Goal: Task Accomplishment & Management: Use online tool/utility

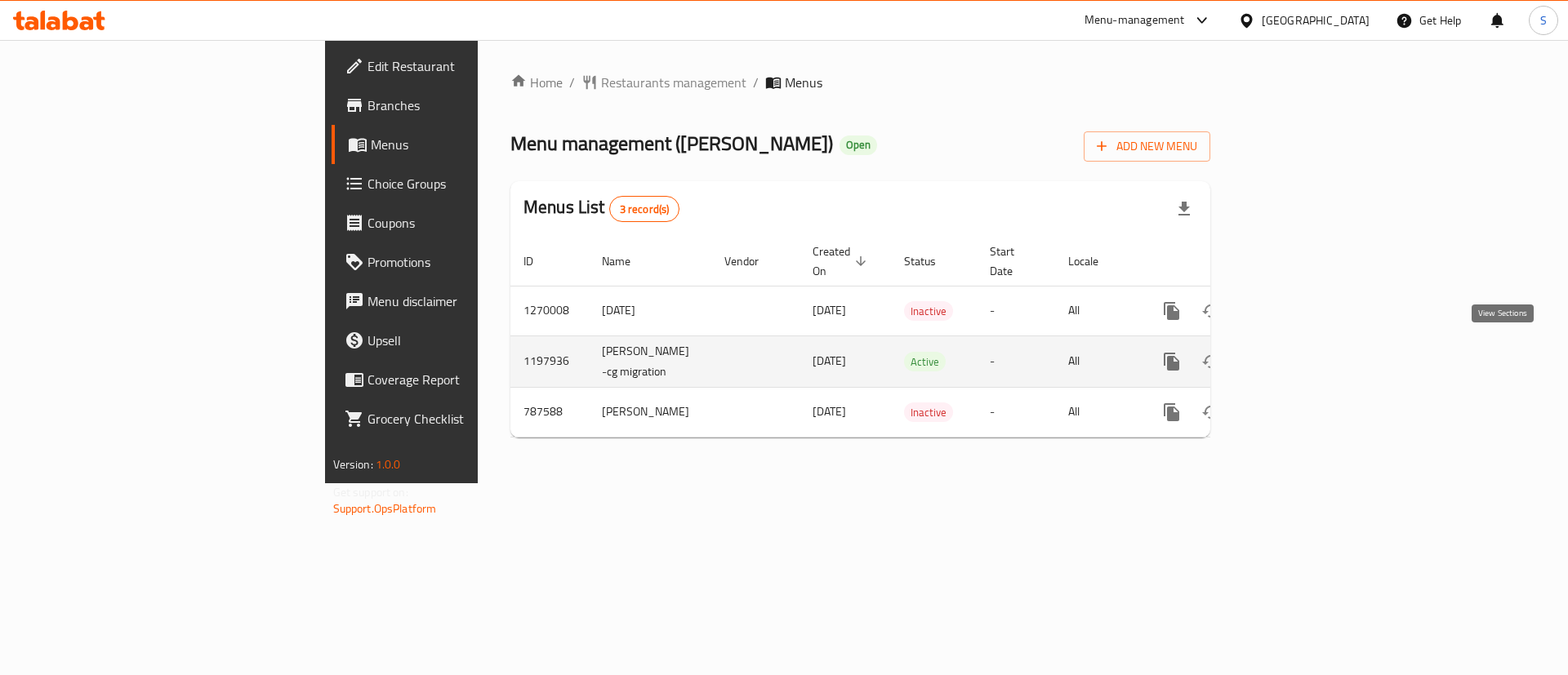
click at [1310, 342] on link "enhanced table" at bounding box center [1289, 361] width 39 height 39
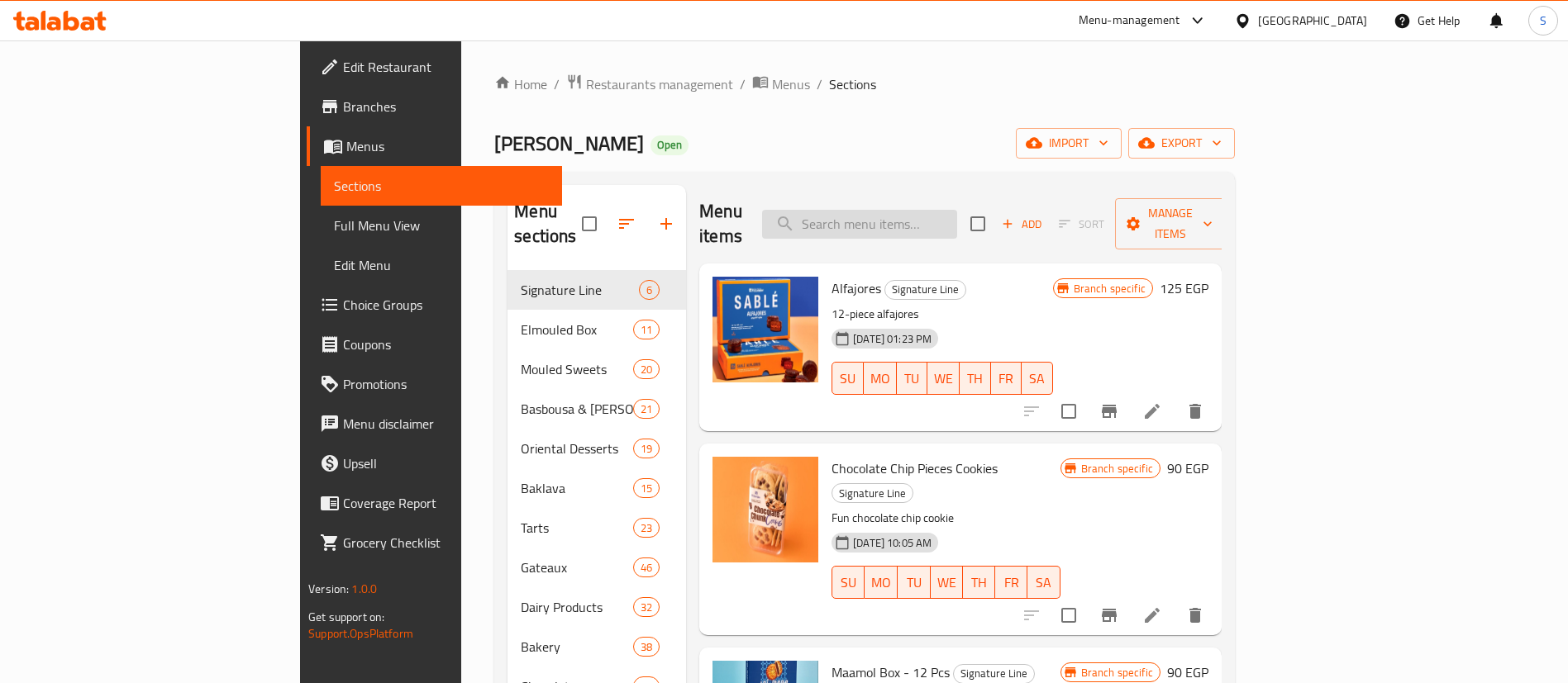
click at [929, 218] on input "search" at bounding box center [859, 225] width 195 height 29
paste input "لبة حلويات شرقية كبي"
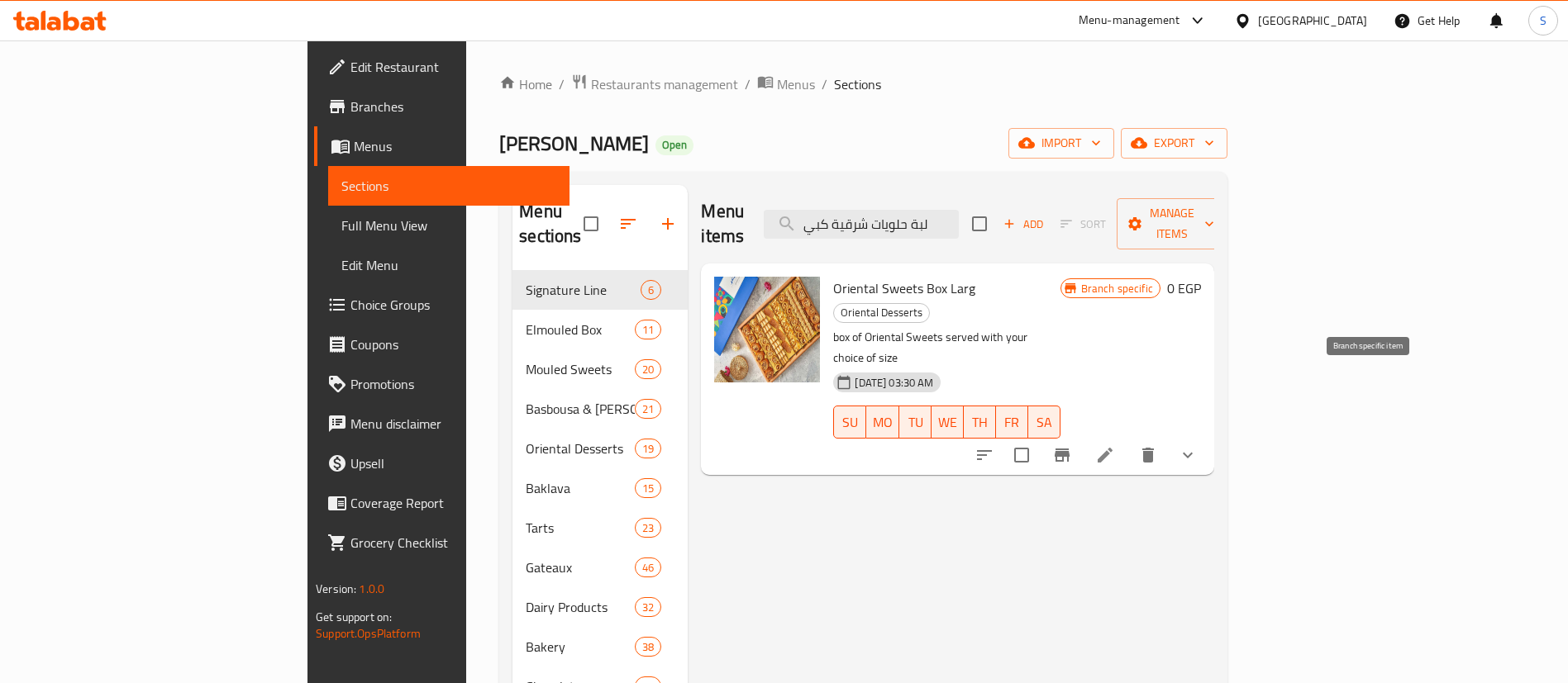
type input "لبة حلويات شرقية كبي"
click at [1070, 449] on icon "Branch-specific-item" at bounding box center [1062, 455] width 15 height 13
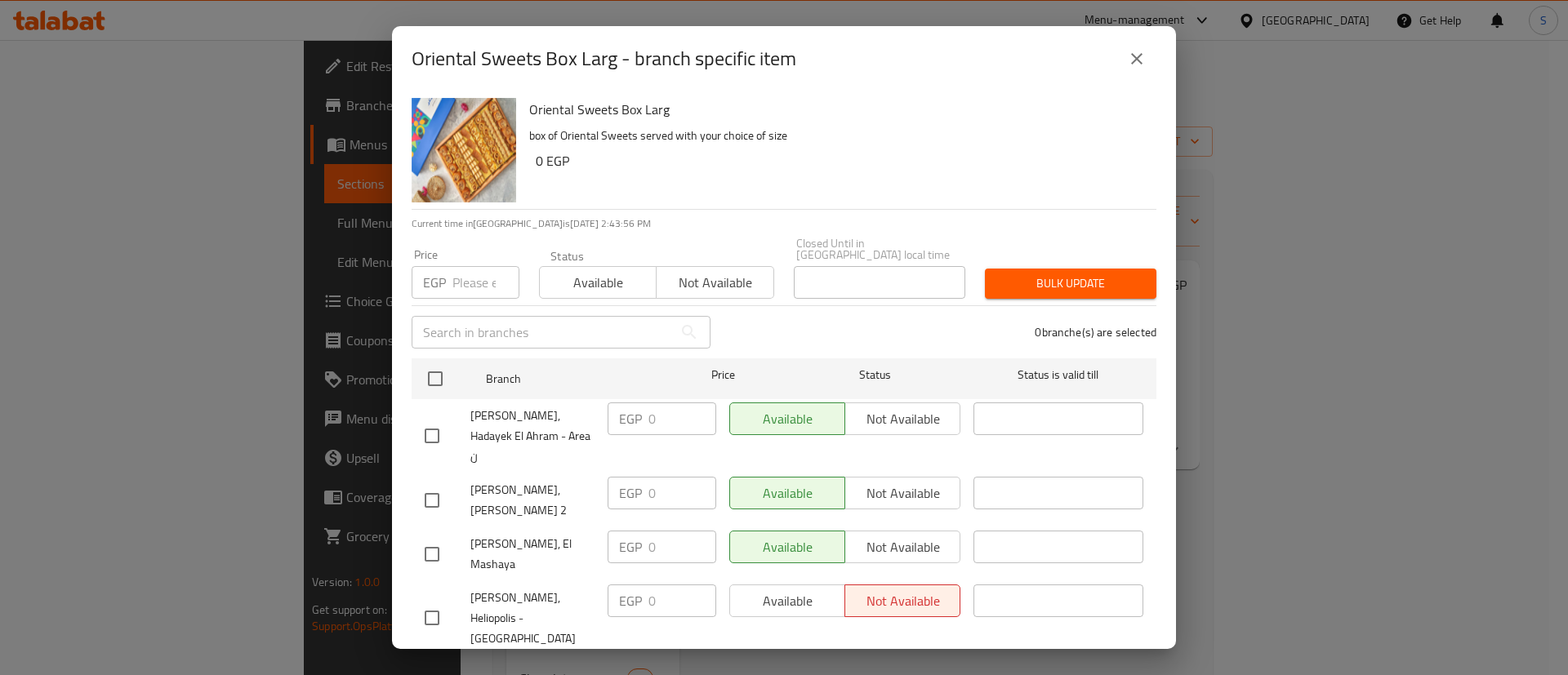
click at [1133, 54] on icon "close" at bounding box center [1137, 59] width 20 height 20
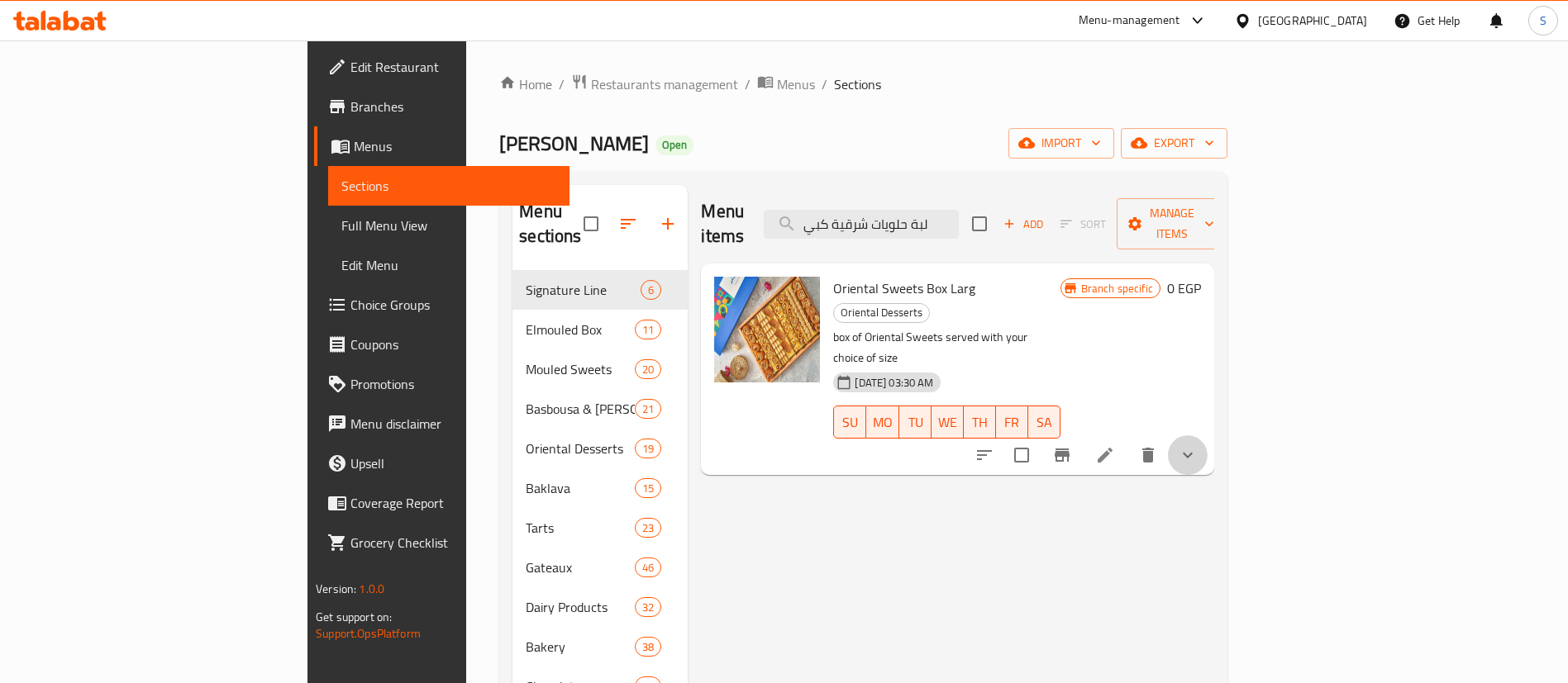
click at [1208, 435] on button "show more" at bounding box center [1187, 454] width 39 height 39
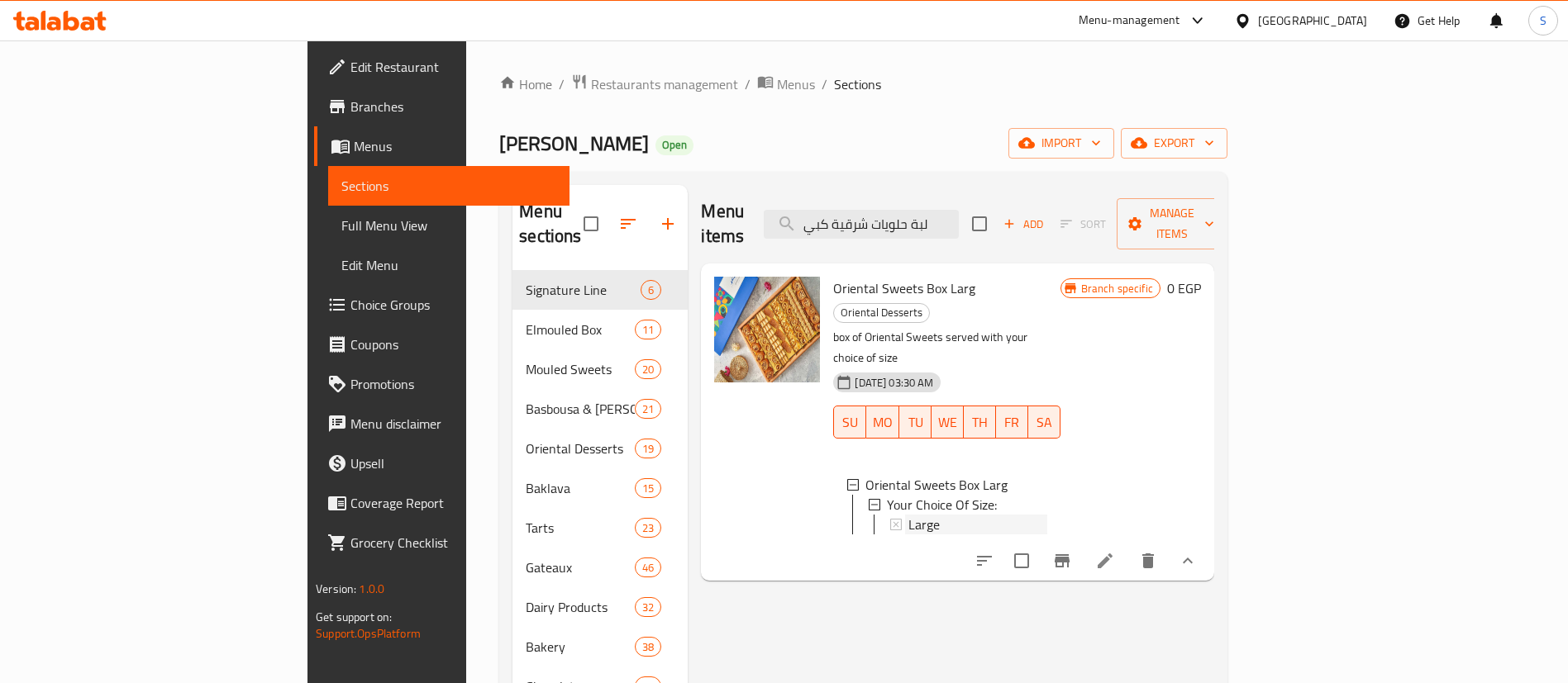
click at [908, 515] on div "Large" at bounding box center [977, 525] width 138 height 20
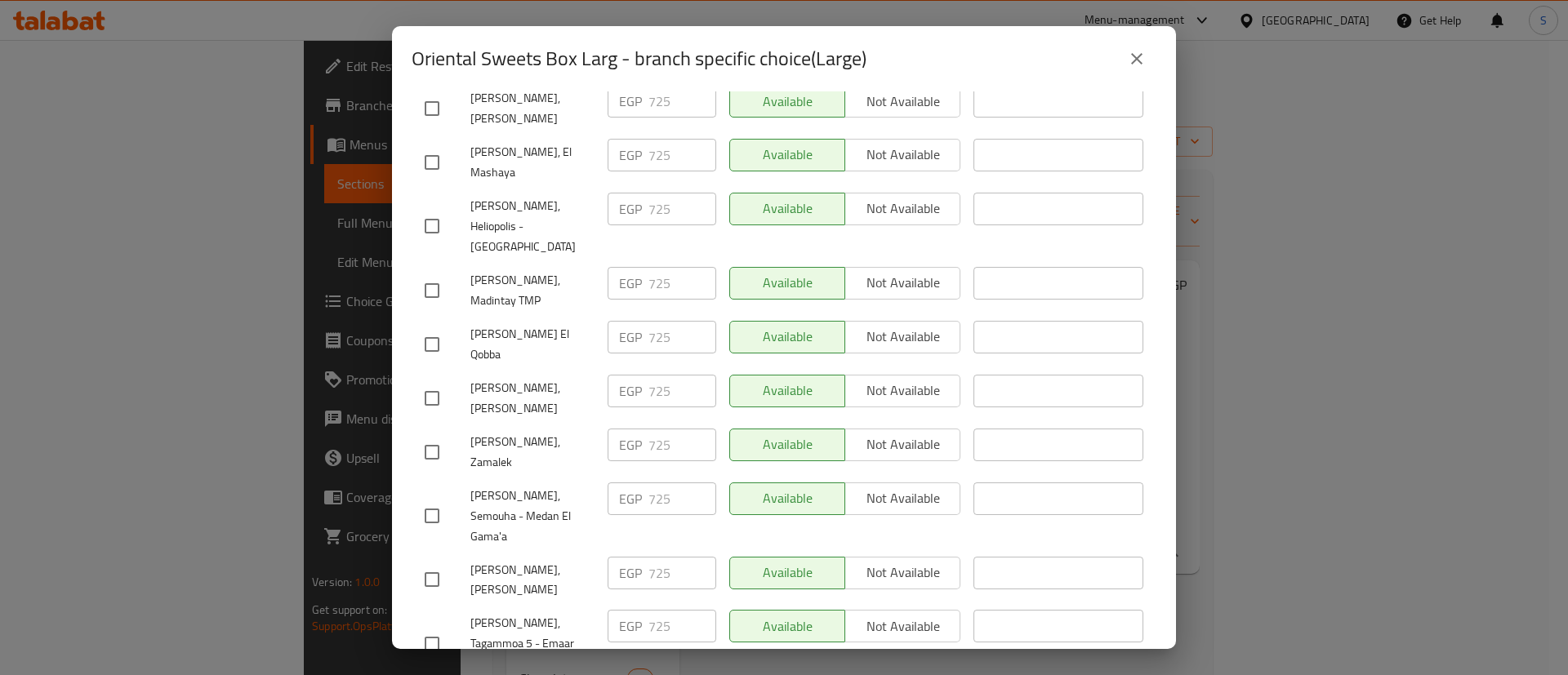
scroll to position [735, 0]
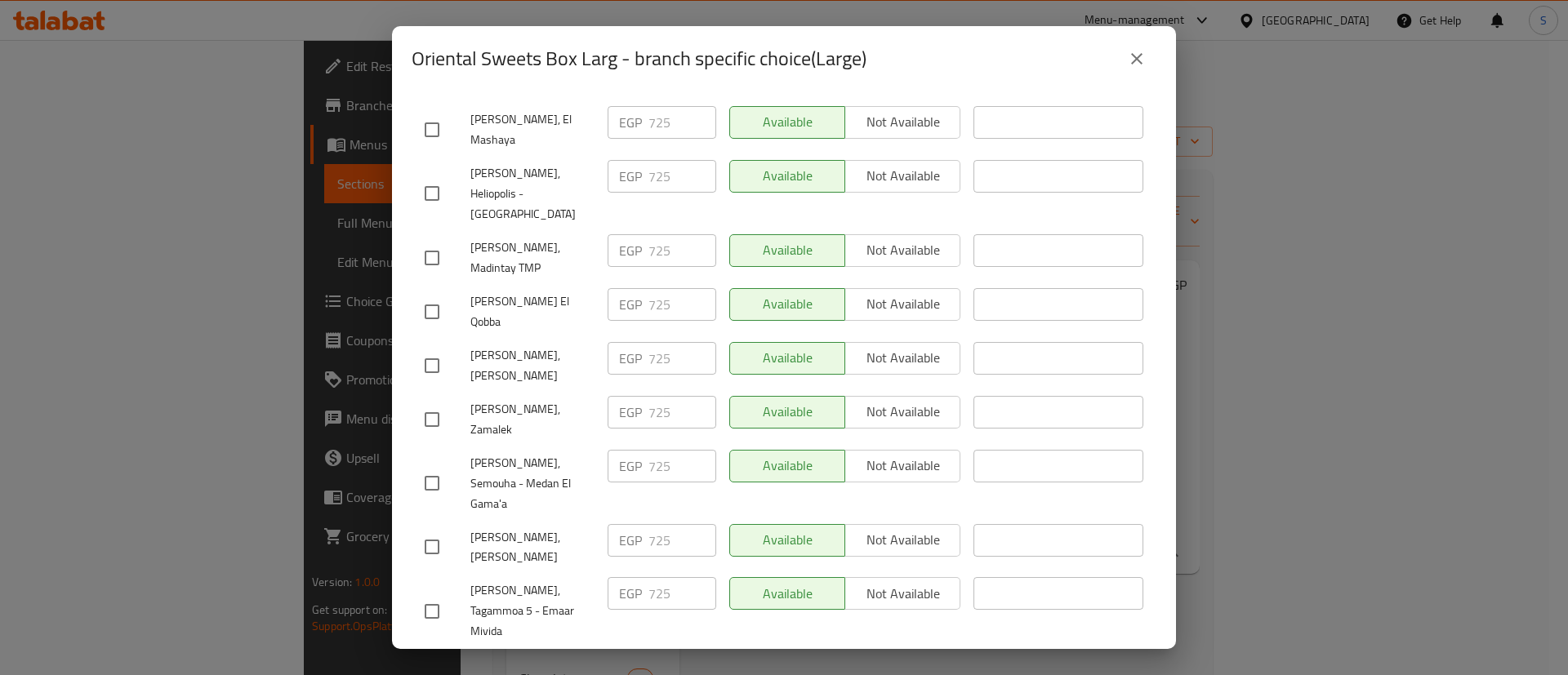
click at [638, 343] on div "EGP 725 ​" at bounding box center [662, 359] width 108 height 33
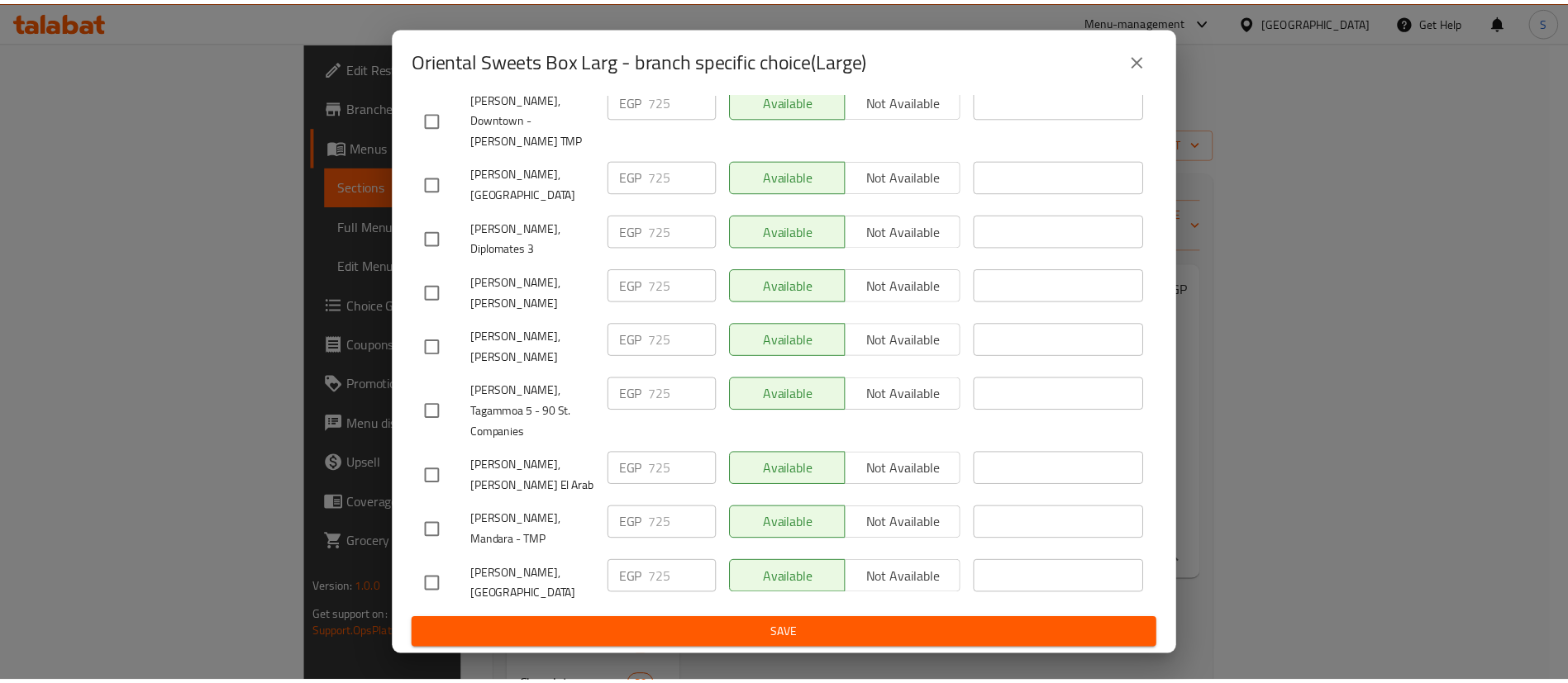
scroll to position [1847, 0]
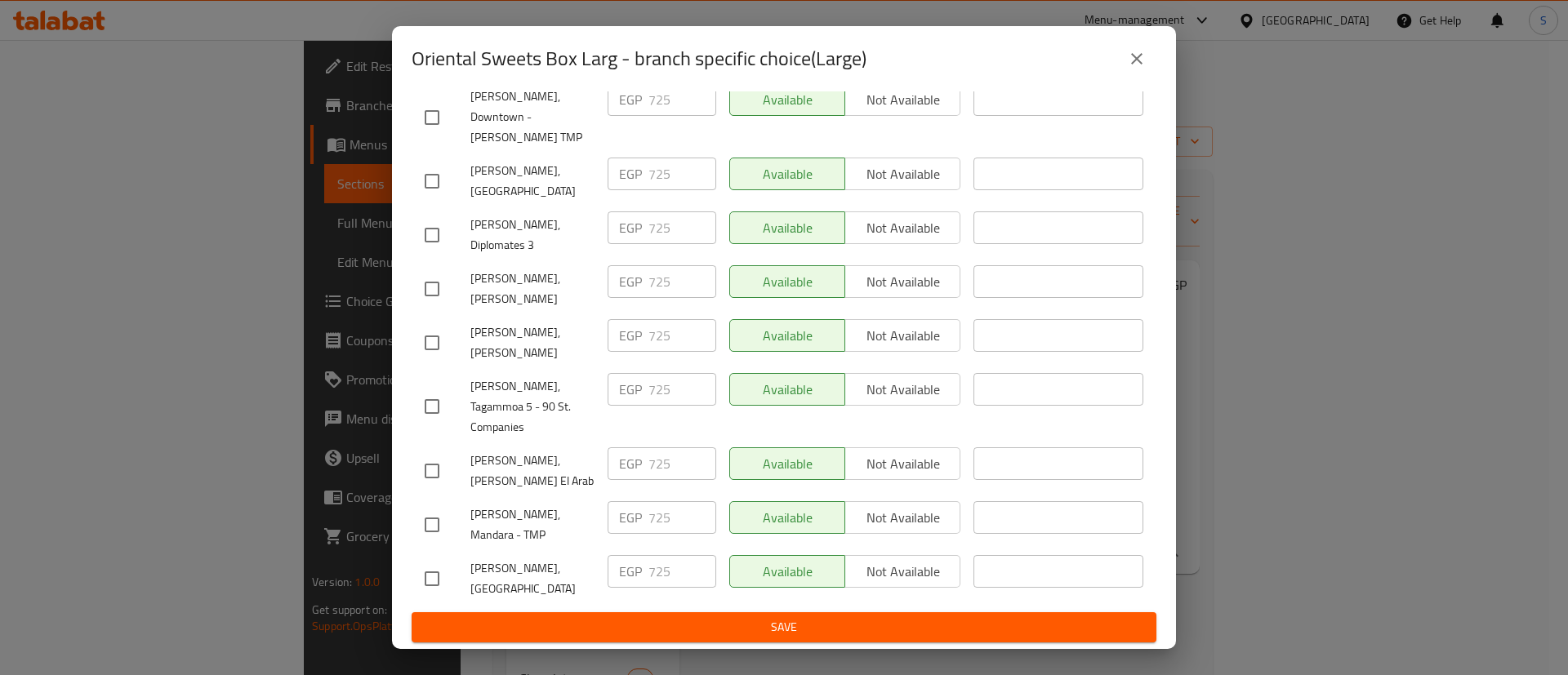
click at [1138, 55] on icon "close" at bounding box center [1137, 59] width 20 height 20
